Goal: Information Seeking & Learning: Find specific page/section

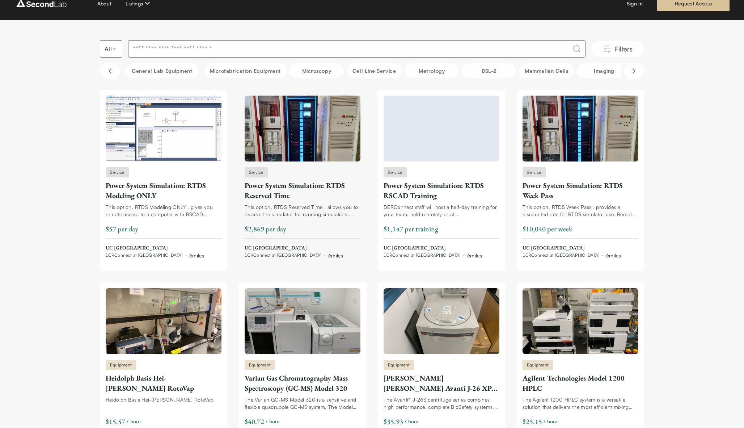
scroll to position [22, 0]
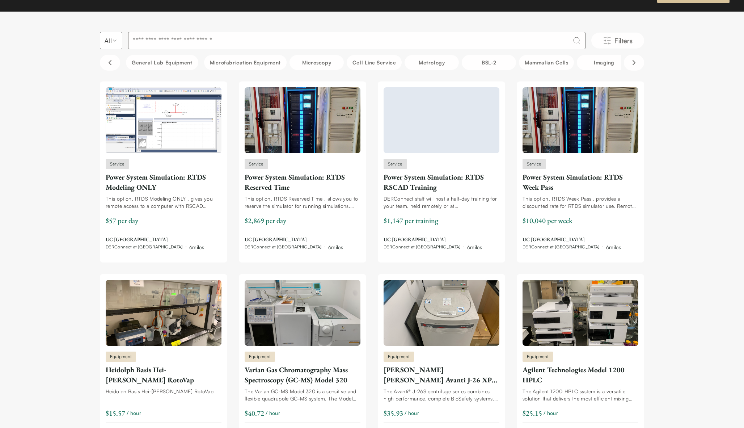
click at [181, 44] on input at bounding box center [356, 40] width 457 height 17
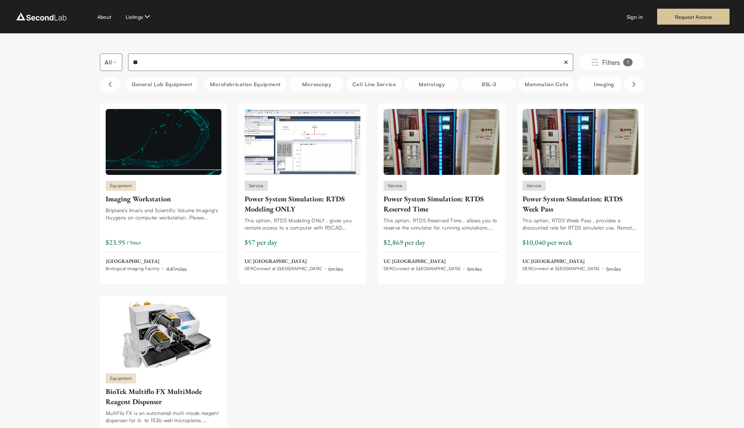
type input "*"
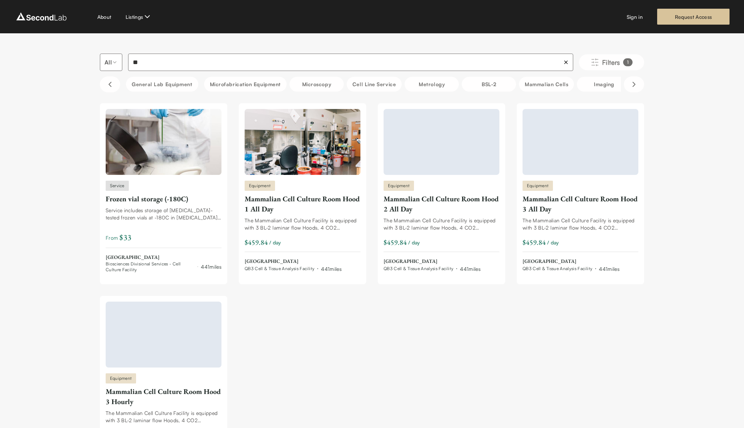
type input "*"
